Goal: Task Accomplishment & Management: Complete application form

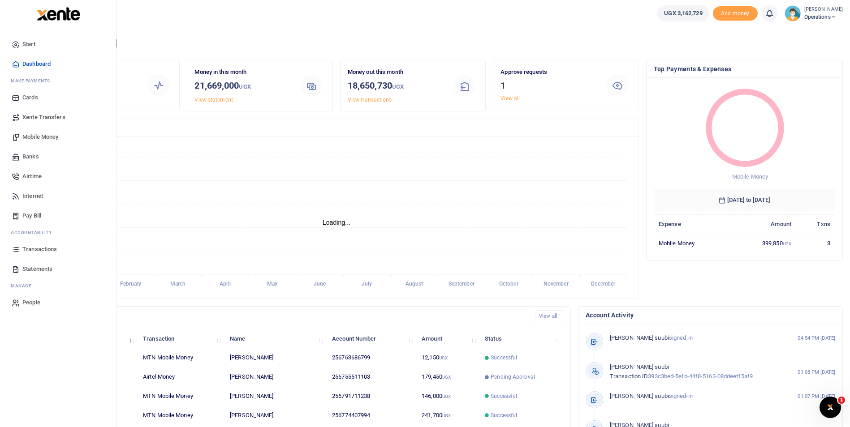
click at [32, 135] on span "Mobile Money" at bounding box center [40, 137] width 36 height 9
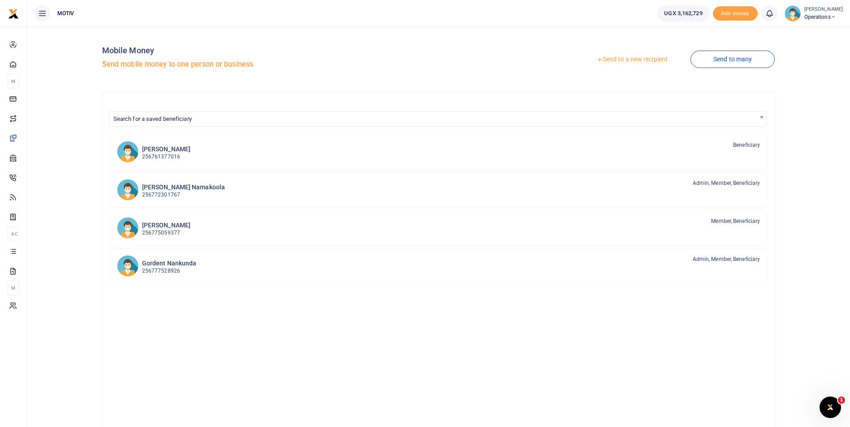
click at [627, 58] on link "Send to a new recipient" at bounding box center [632, 60] width 117 height 16
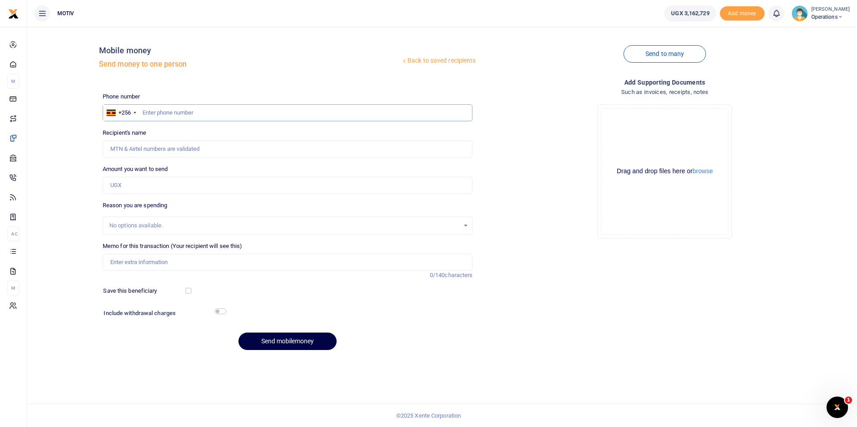
click at [180, 113] on input "text" at bounding box center [288, 112] width 370 height 17
type input "0779901361"
type input "Bronia Nshemerirwe"
type input "0779901361"
click at [69, 175] on div "Back to saved recipients Mobile money Send money to one person Send to many Pho…" at bounding box center [441, 196] width 823 height 324
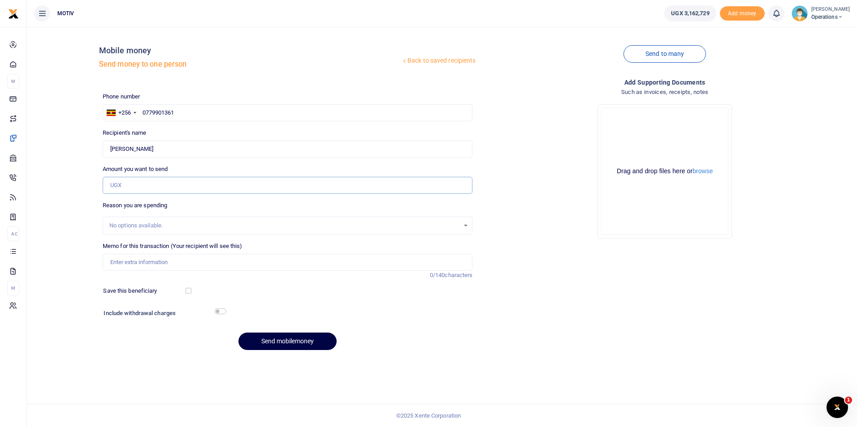
click at [134, 184] on input "Amount you want to send" at bounding box center [288, 185] width 370 height 17
type input "330,000"
click at [129, 263] on input "Memo for this transaction (Your recipient will see this)" at bounding box center [288, 262] width 370 height 17
type input "Net salary for September 2025"
click at [282, 338] on button "Send mobilemoney" at bounding box center [287, 341] width 98 height 17
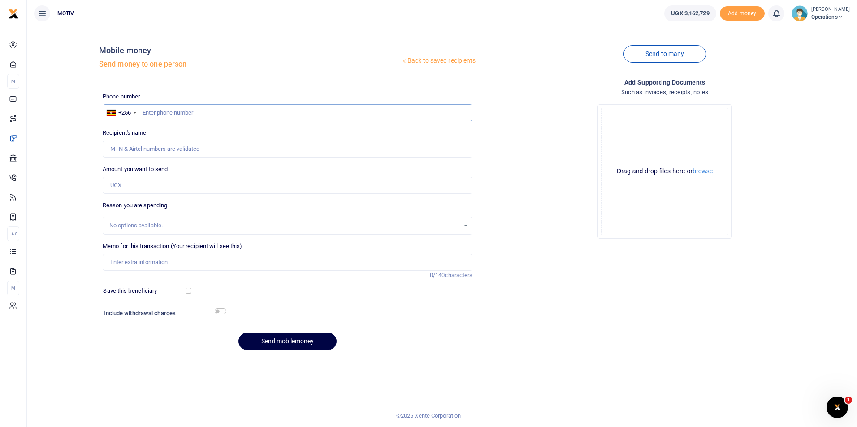
click at [156, 116] on input "text" at bounding box center [288, 112] width 370 height 17
type input "0742008032"
click at [75, 163] on div "Back to saved recipients Mobile money Send money to one person Send to many Pho…" at bounding box center [441, 196] width 823 height 324
type input "Amos Biyinzika"
click at [134, 187] on input "Amount you want to send" at bounding box center [288, 185] width 370 height 17
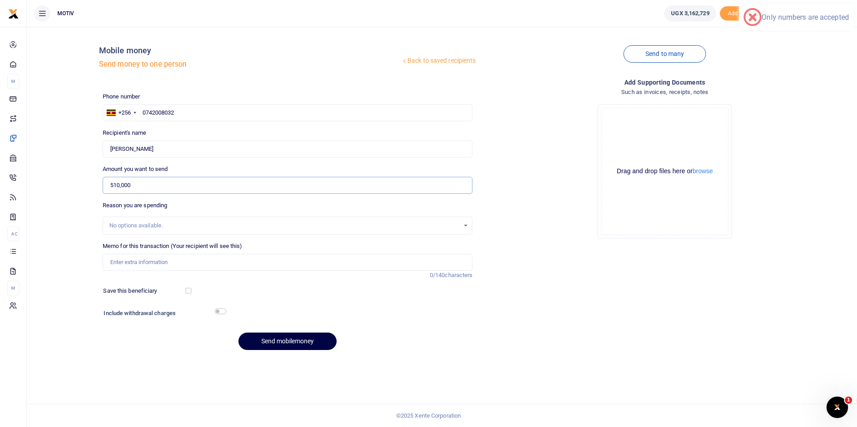
type input "510,000"
click at [76, 246] on div "Back to saved recipients Mobile money Send money to one person Send to many Pho…" at bounding box center [441, 196] width 823 height 324
click at [117, 263] on input "Memo for this transaction (Your recipient will see this)" at bounding box center [288, 262] width 370 height 17
type input "Net salary for September 2025"
click at [217, 311] on input "checkbox" at bounding box center [221, 312] width 12 height 6
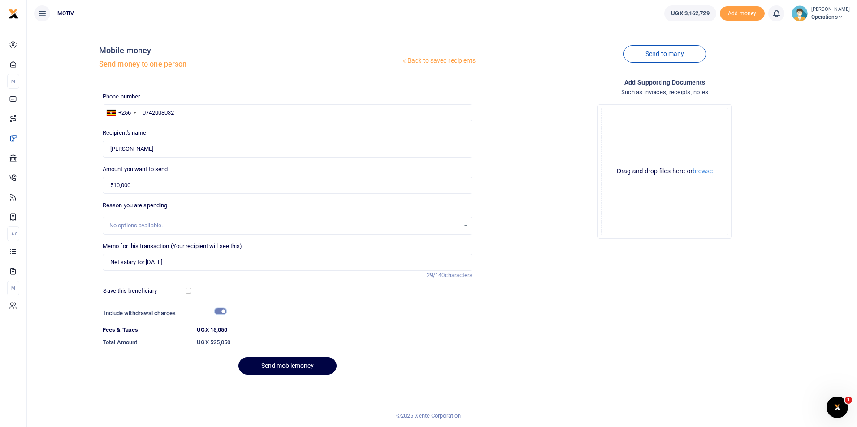
click at [222, 312] on input "checkbox" at bounding box center [221, 312] width 12 height 6
checkbox input "false"
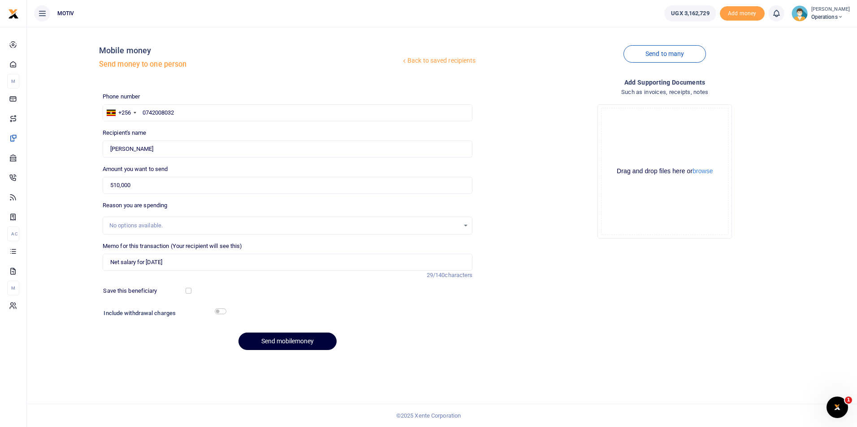
click at [290, 345] on button "Send mobilemoney" at bounding box center [287, 341] width 98 height 17
